Goal: Check status: Check status

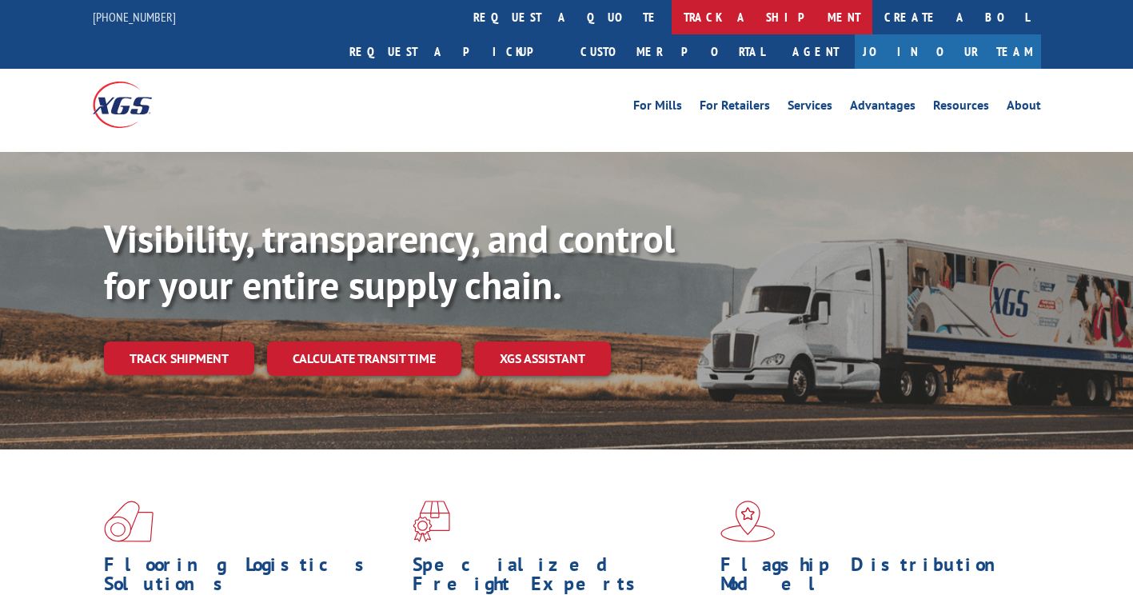
click at [672, 14] on link "track a shipment" at bounding box center [772, 17] width 201 height 34
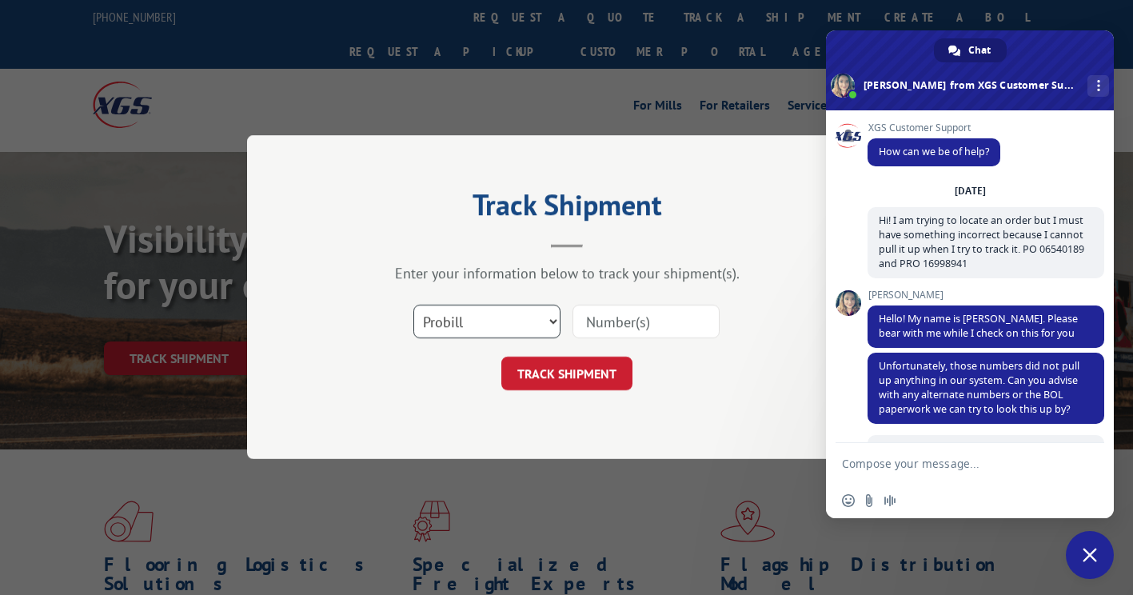
click at [481, 320] on select "Select category... Probill BOL PO" at bounding box center [486, 323] width 147 height 34
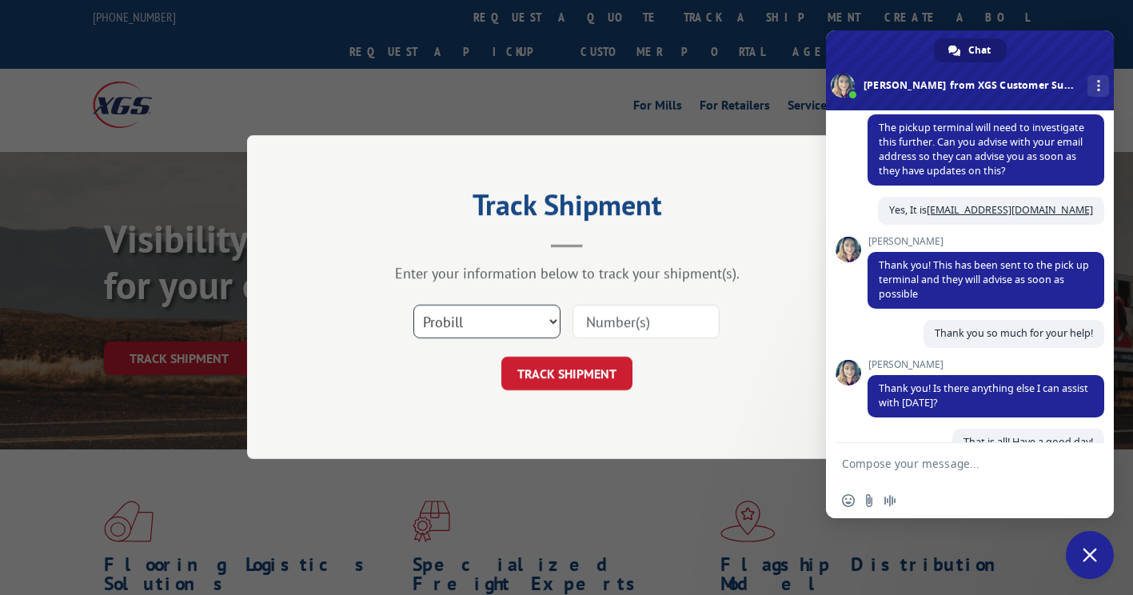
click at [413, 306] on select "Select category... Probill BOL PO" at bounding box center [486, 323] width 147 height 34
click at [602, 330] on input at bounding box center [646, 323] width 147 height 34
click at [603, 326] on input at bounding box center [646, 323] width 147 height 34
paste input "17323164"
type input "17323164"
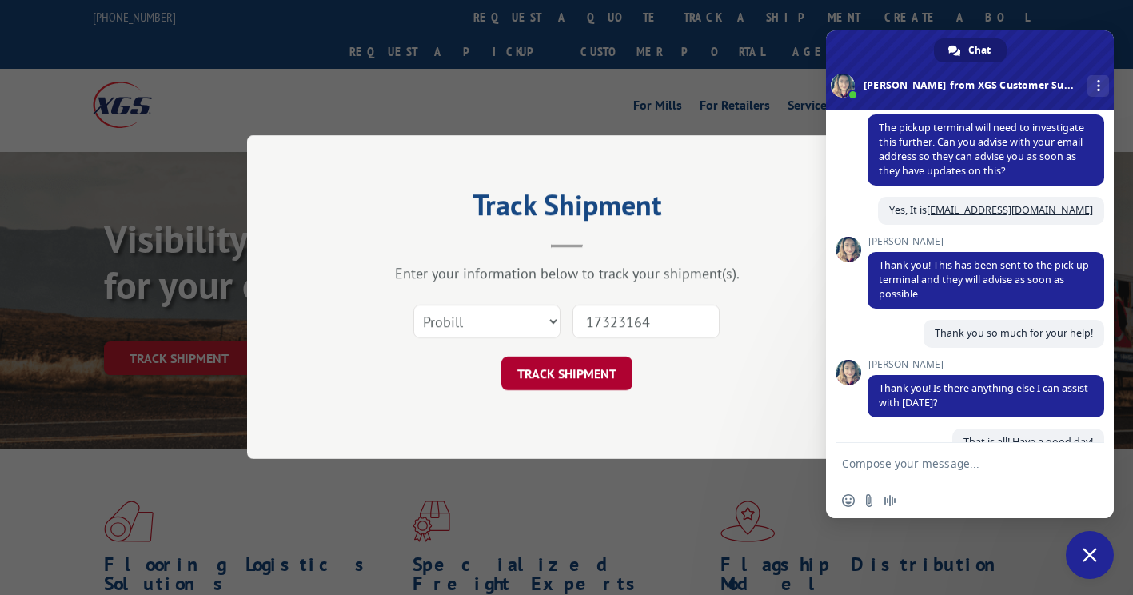
click at [597, 366] on button "TRACK SHIPMENT" at bounding box center [566, 374] width 131 height 34
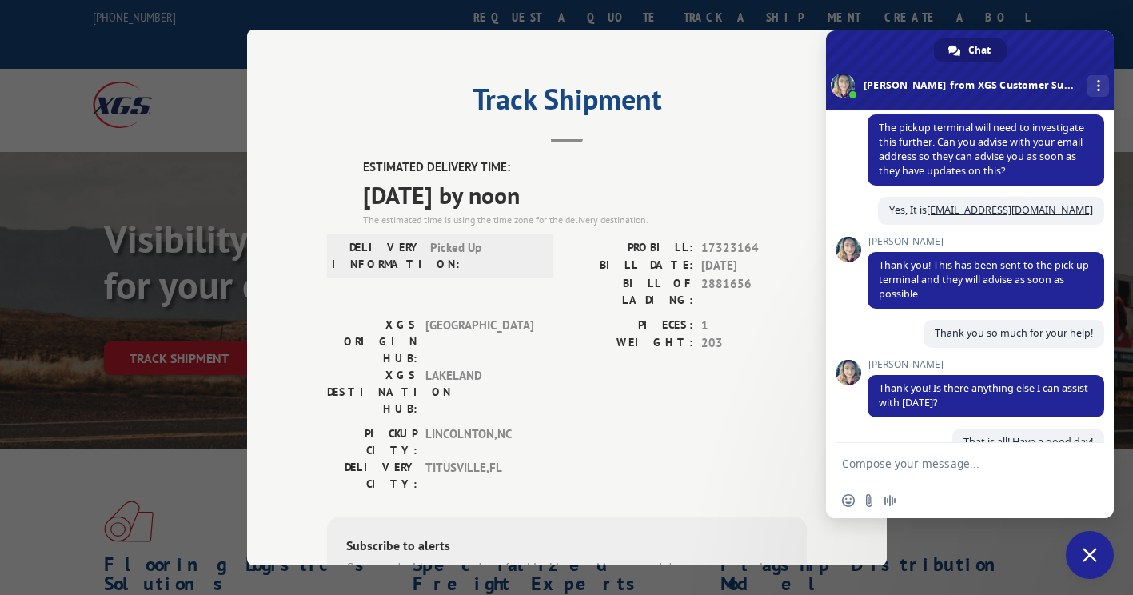
click at [1095, 548] on span "Close chat" at bounding box center [1090, 555] width 14 height 14
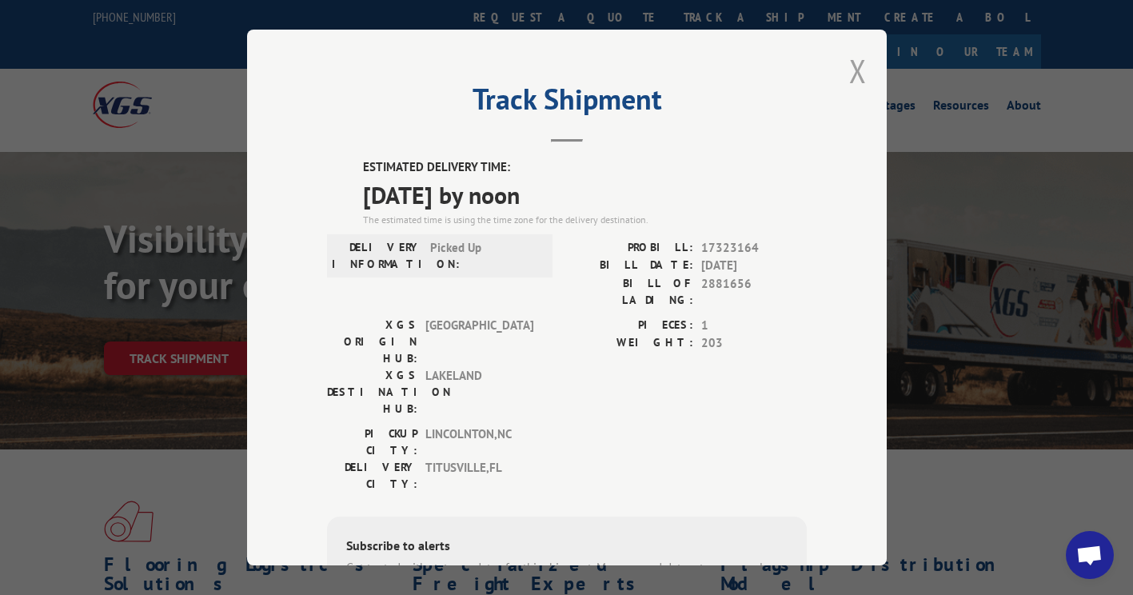
click at [857, 68] on button "Close modal" at bounding box center [858, 71] width 18 height 42
